Goal: Task Accomplishment & Management: Complete application form

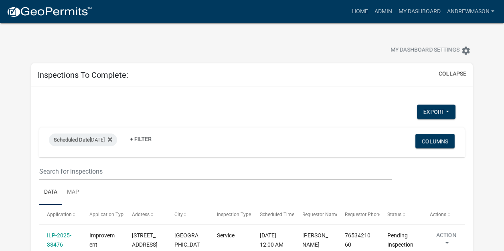
select select "3: 100"
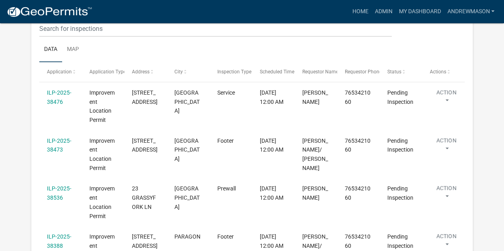
scroll to position [116, 0]
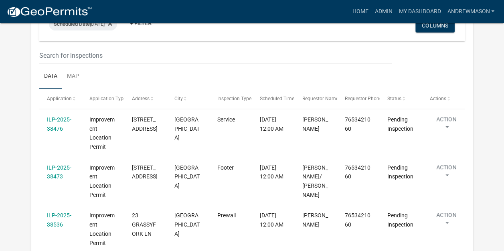
click at [58, 128] on link "ILP-2025-38476" at bounding box center [59, 124] width 24 height 16
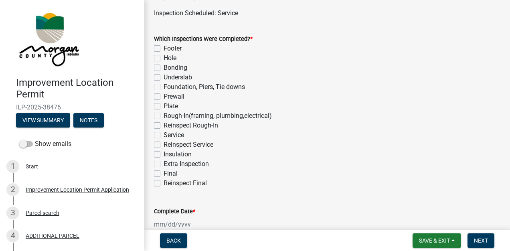
scroll to position [60, 0]
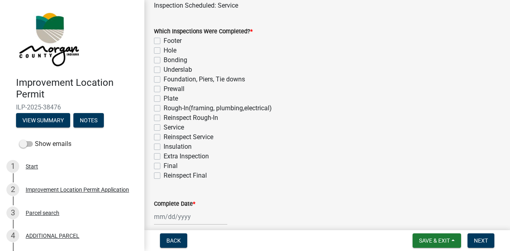
click at [164, 127] on label "Service" at bounding box center [174, 128] width 20 height 10
click at [164, 127] on input "Service" at bounding box center [166, 125] width 5 height 5
checkbox input "true"
checkbox input "false"
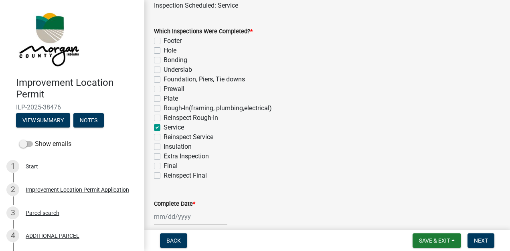
checkbox input "false"
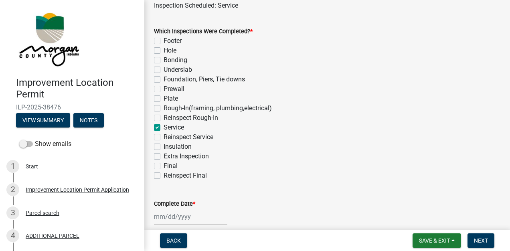
checkbox input "false"
checkbox input "true"
checkbox input "false"
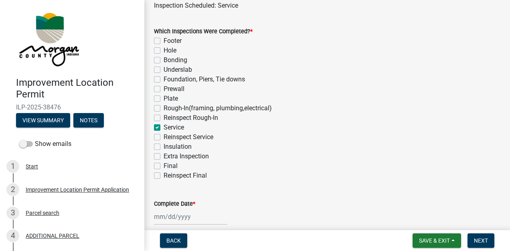
checkbox input "false"
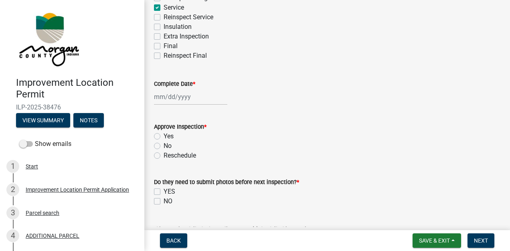
scroll to position [182, 0]
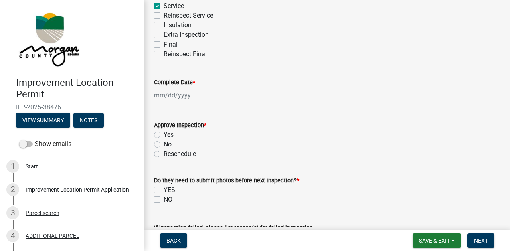
click at [185, 96] on div at bounding box center [190, 95] width 73 height 16
select select "9"
select select "2025"
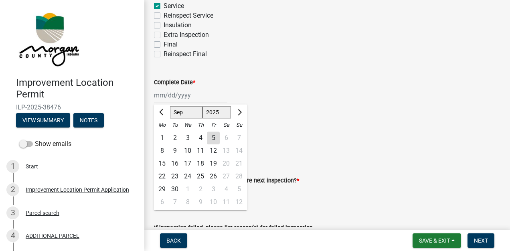
click at [213, 137] on div "5" at bounding box center [213, 137] width 13 height 13
type input "[DATE]"
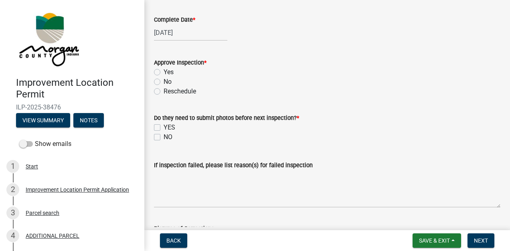
scroll to position [246, 0]
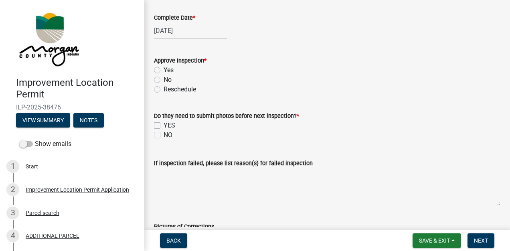
click at [164, 70] on label "Yes" at bounding box center [169, 70] width 10 height 10
click at [164, 70] on input "Yes" at bounding box center [166, 67] width 5 height 5
radio input "true"
click at [166, 135] on label "NO" at bounding box center [168, 135] width 9 height 10
click at [166, 135] on input "NO" at bounding box center [166, 132] width 5 height 5
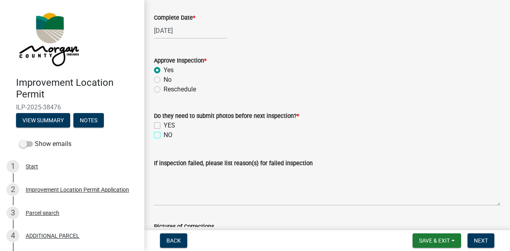
checkbox input "true"
checkbox input "false"
checkbox input "true"
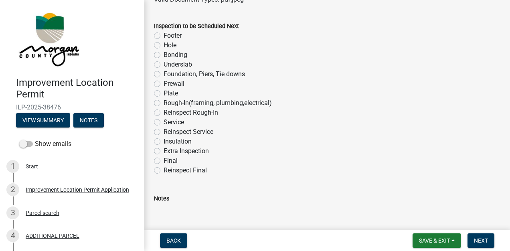
scroll to position [506, 0]
click at [164, 102] on label "Rough-In(framing, plumbing,electrical)" at bounding box center [218, 102] width 108 height 10
click at [164, 102] on input "Rough-In(framing, plumbing,electrical)" at bounding box center [166, 99] width 5 height 5
radio input "true"
click at [478, 238] on span "Next" at bounding box center [481, 240] width 14 height 6
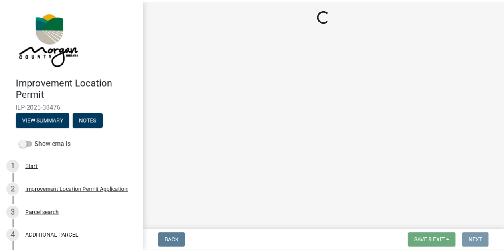
scroll to position [0, 0]
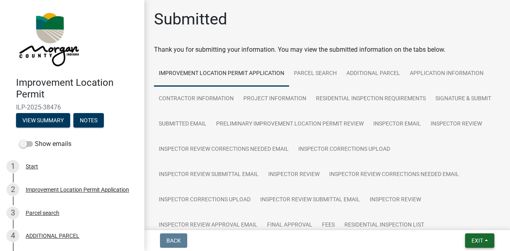
click at [472, 238] on span "Exit" at bounding box center [477, 240] width 12 height 6
click at [464, 219] on button "Save & Exit" at bounding box center [462, 219] width 64 height 19
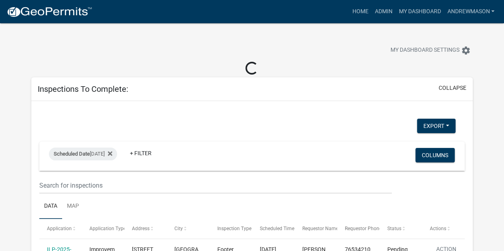
select select "3: 100"
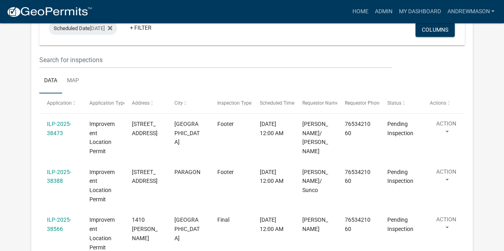
scroll to position [115, 0]
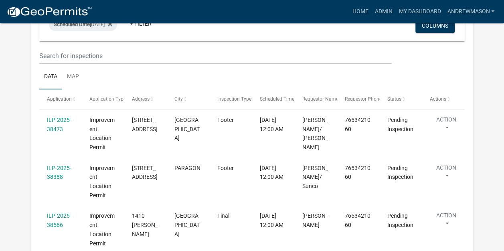
click at [61, 126] on link "ILP-2025-38473" at bounding box center [59, 125] width 24 height 16
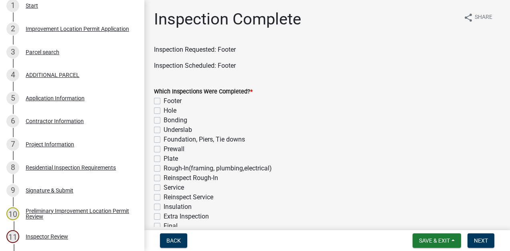
scroll to position [161, 0]
click at [62, 149] on div "7 Project Information" at bounding box center [68, 143] width 125 height 13
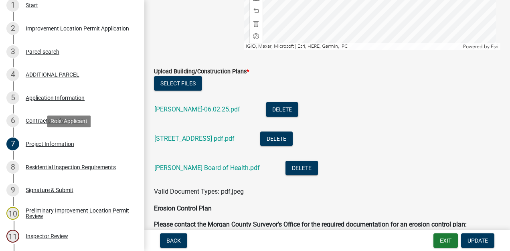
scroll to position [1913, 0]
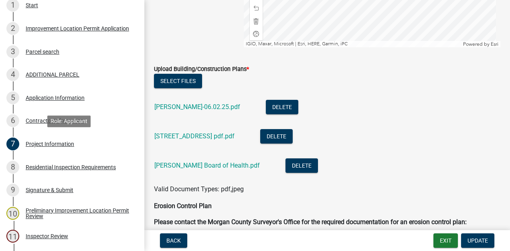
click at [199, 136] on link "[STREET_ADDRESS] pdf.pdf" at bounding box center [194, 136] width 80 height 8
click at [188, 106] on link "[PERSON_NAME]-06.02.25.pdf" at bounding box center [197, 107] width 86 height 8
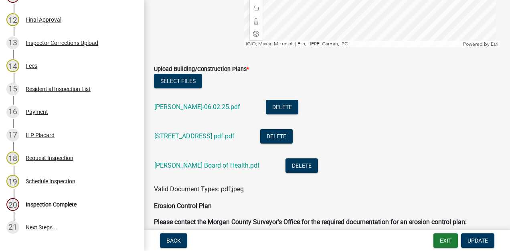
scroll to position [463, 0]
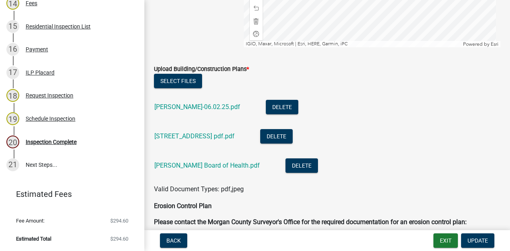
click at [66, 149] on link "20 Inspection Complete" at bounding box center [72, 141] width 144 height 23
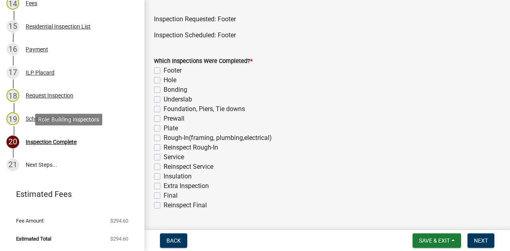
scroll to position [31, 0]
click at [164, 79] on label "Hole" at bounding box center [170, 80] width 13 height 10
click at [164, 79] on input "Hole" at bounding box center [166, 77] width 5 height 5
checkbox input "true"
checkbox input "false"
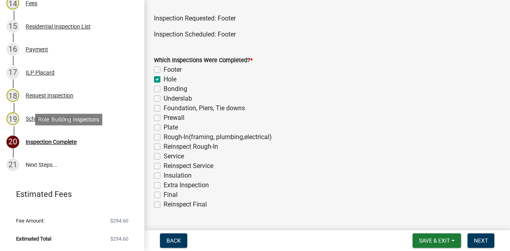
checkbox input "true"
checkbox input "false"
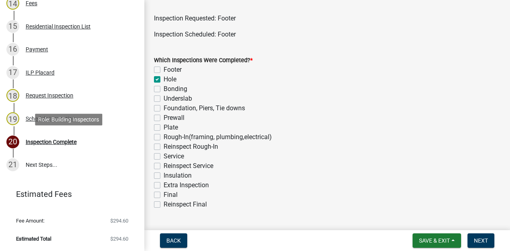
checkbox input "false"
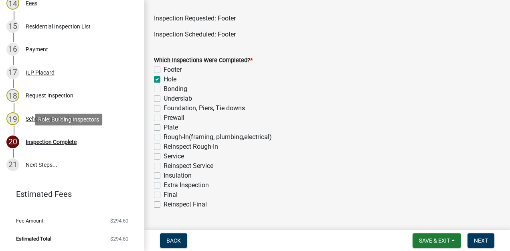
checkbox input "false"
click at [164, 72] on label "Footer" at bounding box center [173, 70] width 18 height 10
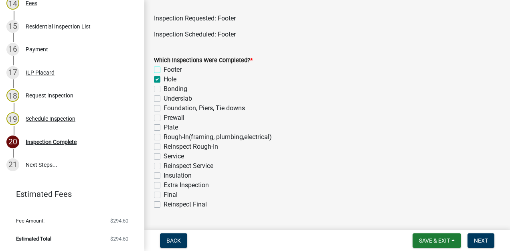
click at [164, 70] on input "Footer" at bounding box center [166, 67] width 5 height 5
checkbox input "true"
checkbox input "false"
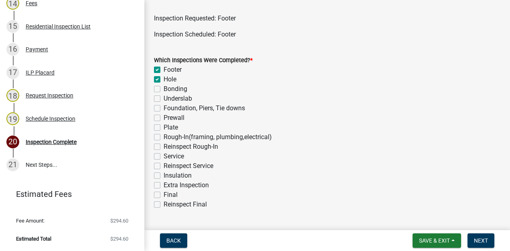
checkbox input "false"
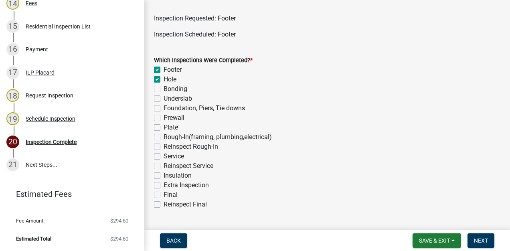
checkbox input "false"
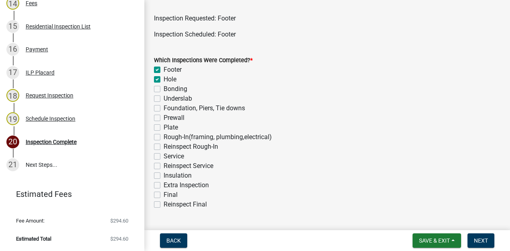
checkbox input "false"
click at [164, 81] on label "Hole" at bounding box center [170, 80] width 13 height 10
click at [164, 80] on input "Hole" at bounding box center [166, 77] width 5 height 5
checkbox input "false"
checkbox input "true"
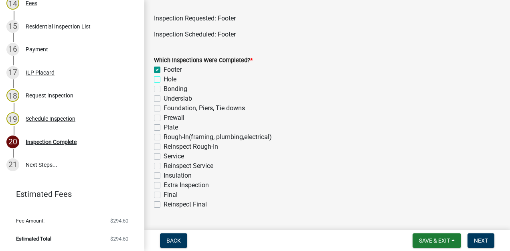
checkbox input "false"
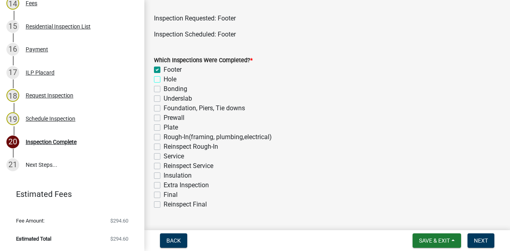
checkbox input "false"
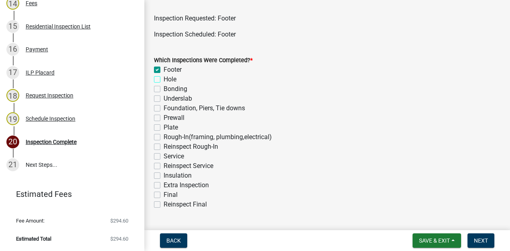
checkbox input "false"
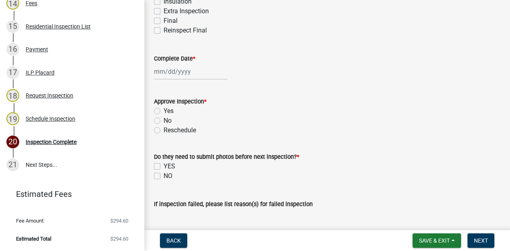
scroll to position [209, 0]
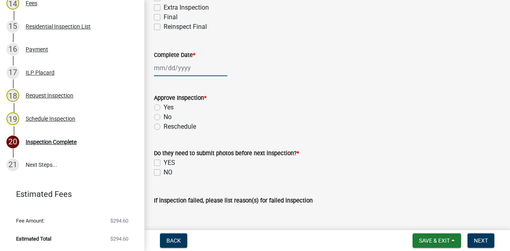
click at [188, 69] on div at bounding box center [190, 68] width 73 height 16
select select "9"
select select "2025"
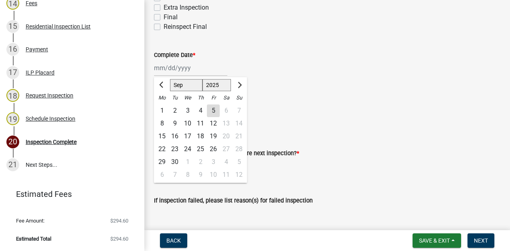
click at [214, 112] on div "5" at bounding box center [213, 110] width 13 height 13
type input "[DATE]"
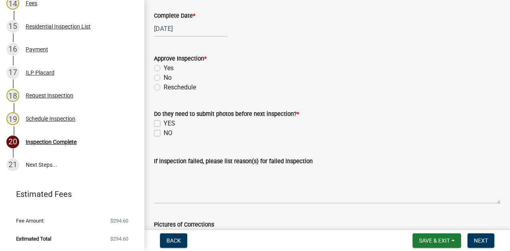
scroll to position [260, 0]
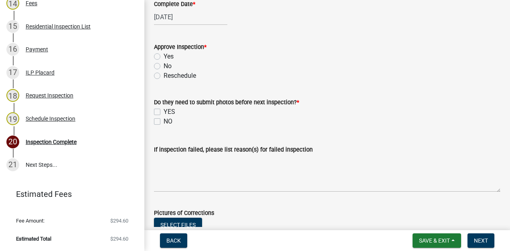
click at [164, 56] on label "Yes" at bounding box center [169, 57] width 10 height 10
click at [164, 56] on input "Yes" at bounding box center [166, 54] width 5 height 5
radio input "true"
click at [164, 121] on label "NO" at bounding box center [168, 122] width 9 height 10
click at [164, 121] on input "NO" at bounding box center [166, 119] width 5 height 5
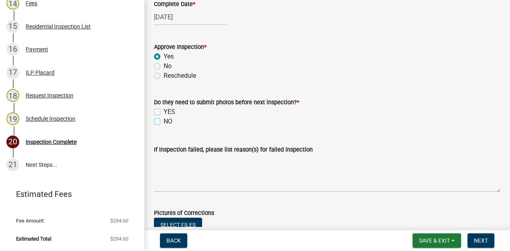
checkbox input "true"
checkbox input "false"
checkbox input "true"
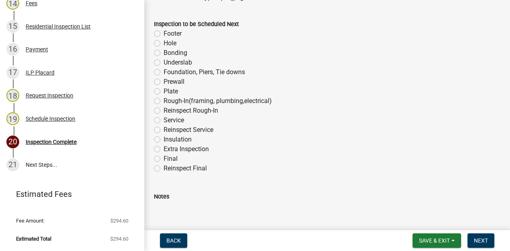
scroll to position [509, 0]
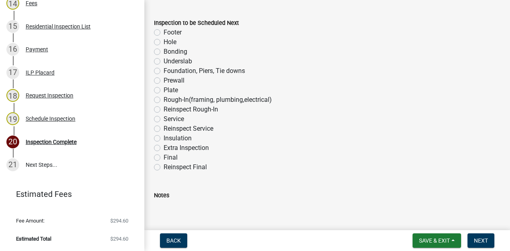
click at [164, 64] on label "Underslab" at bounding box center [178, 62] width 28 height 10
click at [164, 62] on input "Underslab" at bounding box center [166, 59] width 5 height 5
radio input "true"
click at [477, 240] on span "Next" at bounding box center [481, 240] width 14 height 6
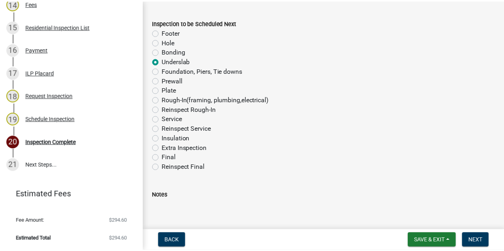
scroll to position [0, 0]
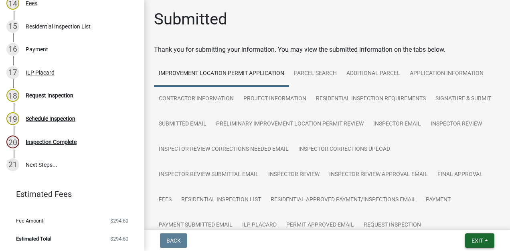
click at [475, 242] on span "Exit" at bounding box center [477, 240] width 12 height 6
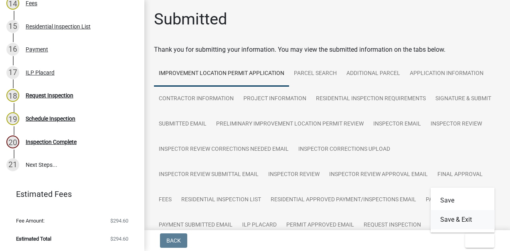
click at [459, 224] on button "Save & Exit" at bounding box center [462, 219] width 64 height 19
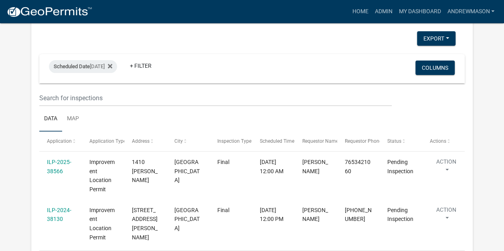
scroll to position [122, 0]
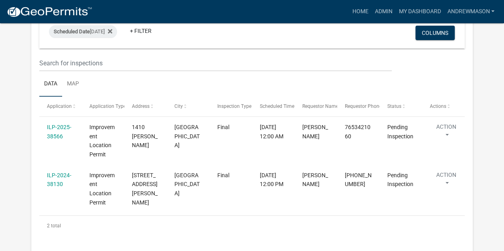
select select "3: 100"
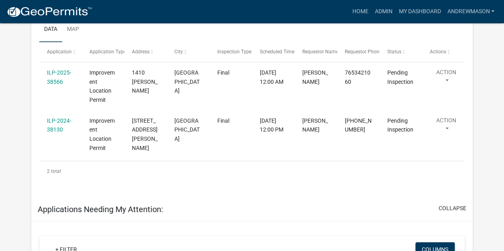
scroll to position [164, 0]
